Goal: Book appointment/travel/reservation

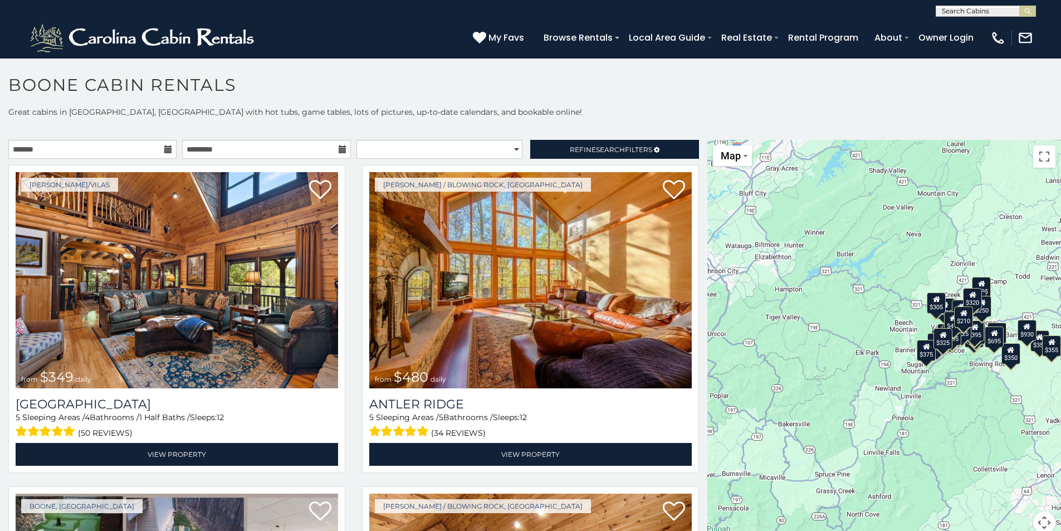
click at [170, 150] on icon at bounding box center [168, 149] width 8 height 8
click at [164, 149] on icon at bounding box center [168, 149] width 8 height 8
click at [168, 149] on icon at bounding box center [168, 149] width 8 height 8
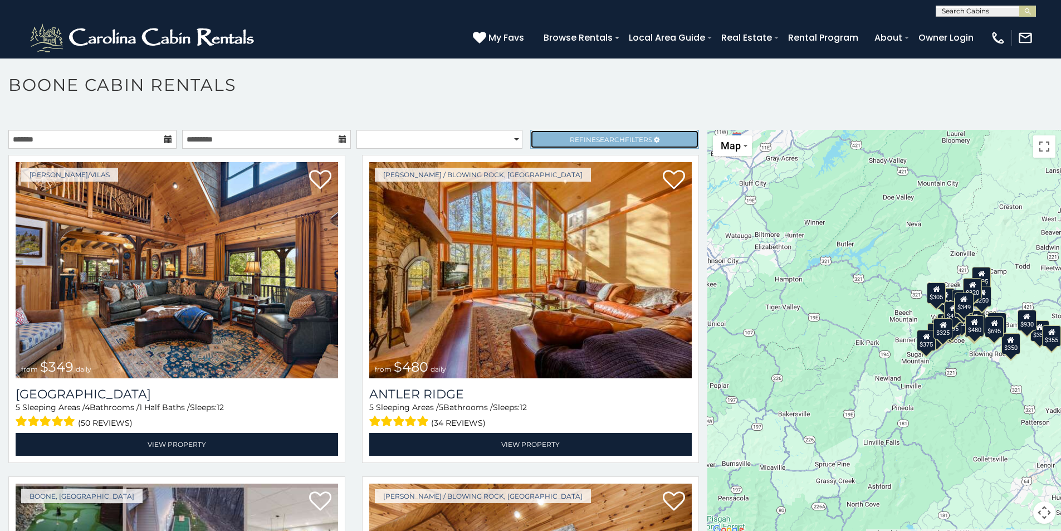
click at [586, 138] on span "Refine Search Filters" at bounding box center [611, 139] width 82 height 8
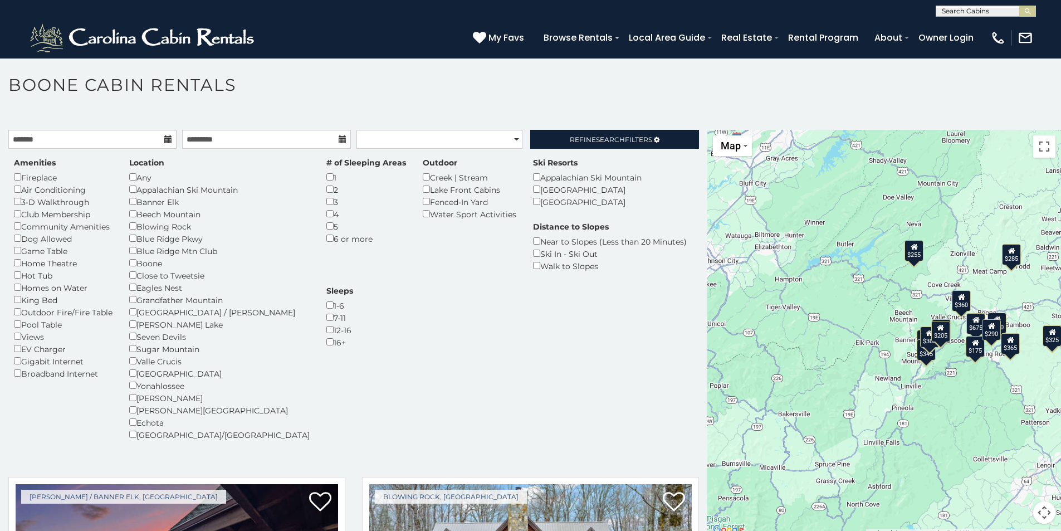
click at [166, 139] on icon at bounding box center [168, 139] width 8 height 8
click at [62, 139] on input "text" at bounding box center [92, 139] width 168 height 19
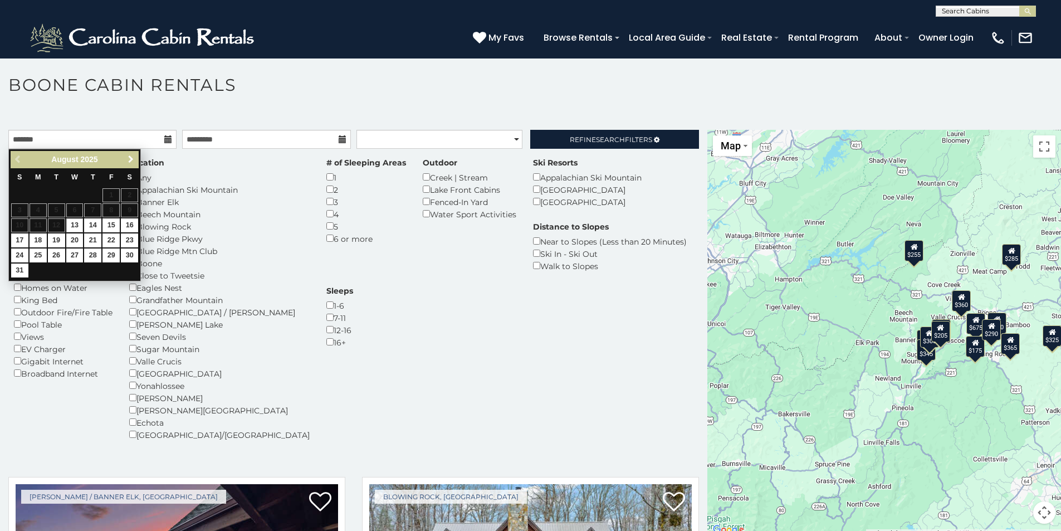
click at [126, 156] on span "Next" at bounding box center [130, 159] width 9 height 9
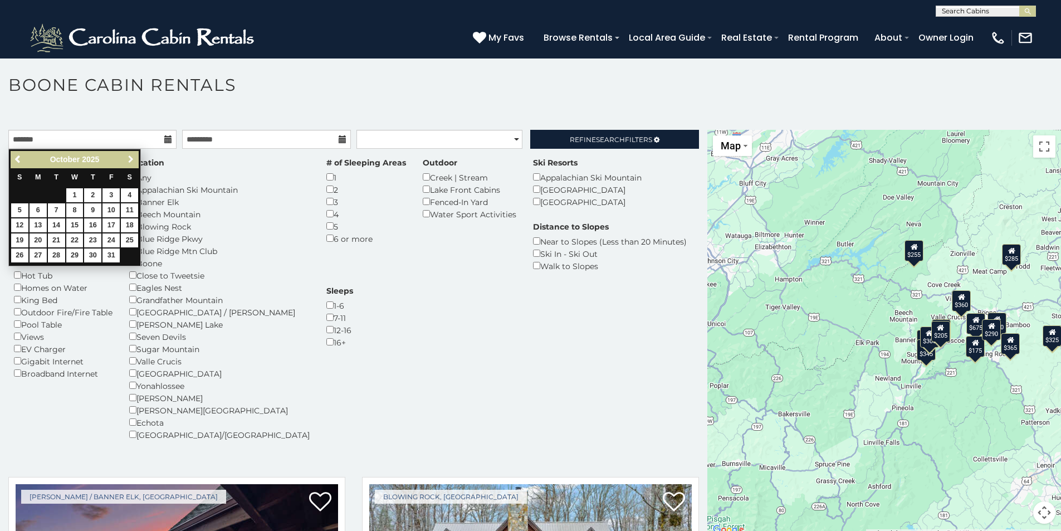
click at [126, 156] on span "Next" at bounding box center [130, 159] width 9 height 9
click at [36, 253] on link "29" at bounding box center [38, 255] width 17 height 14
type input "**********"
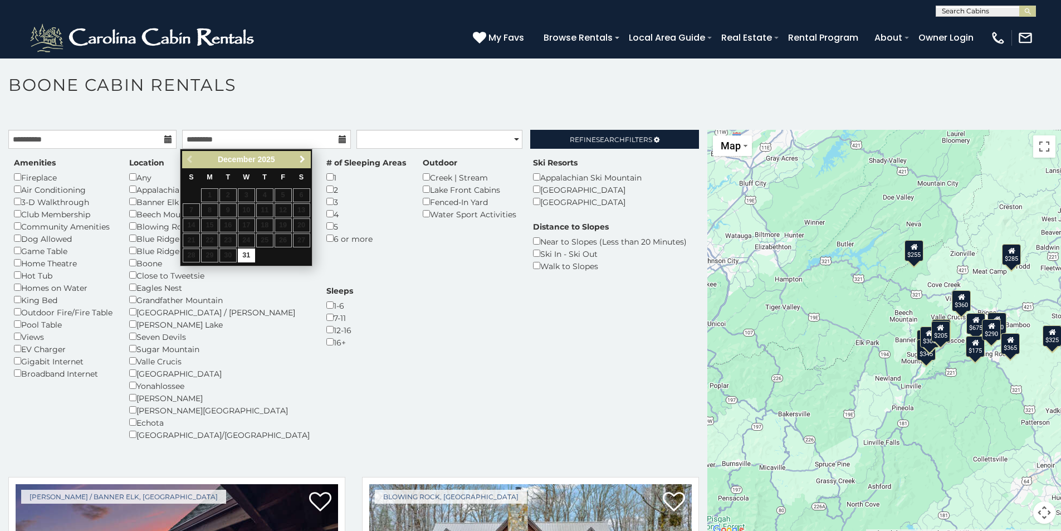
click at [299, 156] on span "Next" at bounding box center [302, 159] width 9 height 9
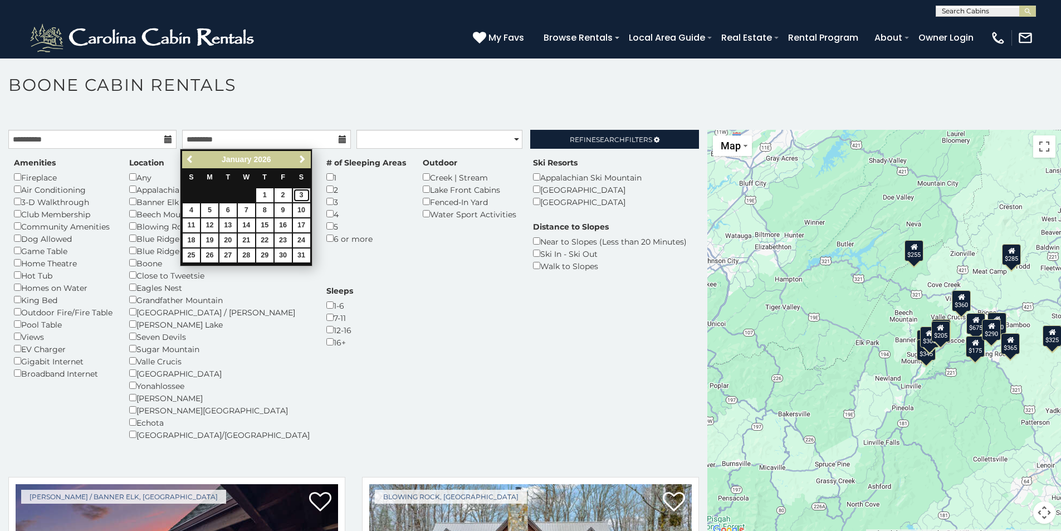
click at [299, 193] on link "3" at bounding box center [301, 195] width 17 height 14
type input "**********"
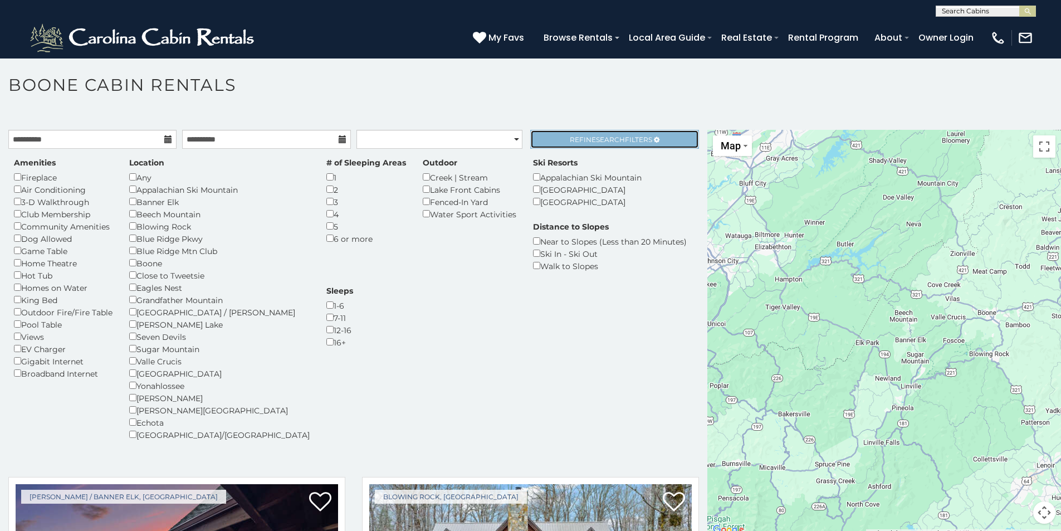
click at [618, 140] on span "Refine Search Filters" at bounding box center [611, 139] width 82 height 8
